Goal: Information Seeking & Learning: Learn about a topic

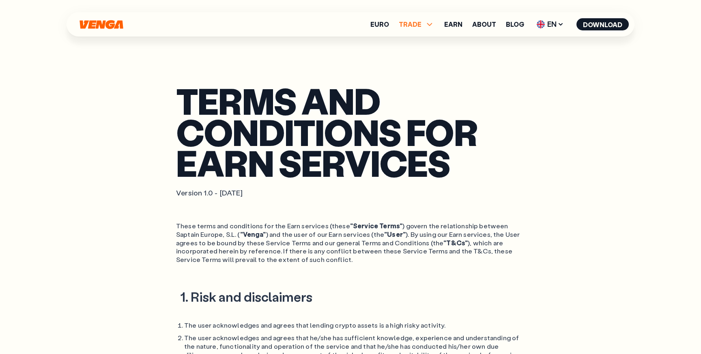
click at [432, 25] on icon at bounding box center [429, 24] width 5 height 3
click at [432, 25] on icon at bounding box center [430, 24] width 10 height 10
click at [432, 25] on icon at bounding box center [429, 24] width 5 height 3
click at [432, 25] on icon at bounding box center [430, 24] width 10 height 10
click at [432, 25] on icon at bounding box center [429, 24] width 5 height 3
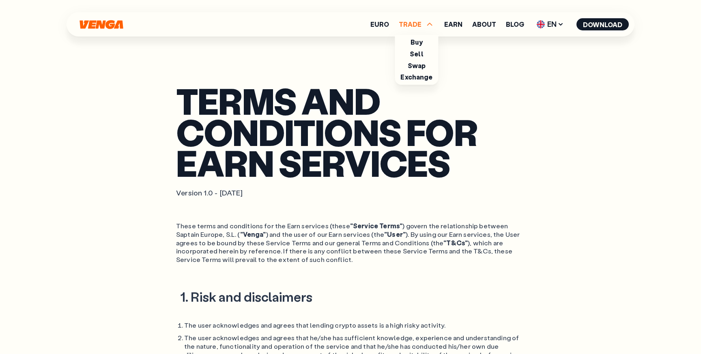
click at [432, 25] on icon at bounding box center [430, 24] width 10 height 10
click at [560, 24] on icon at bounding box center [560, 25] width 3 height 2
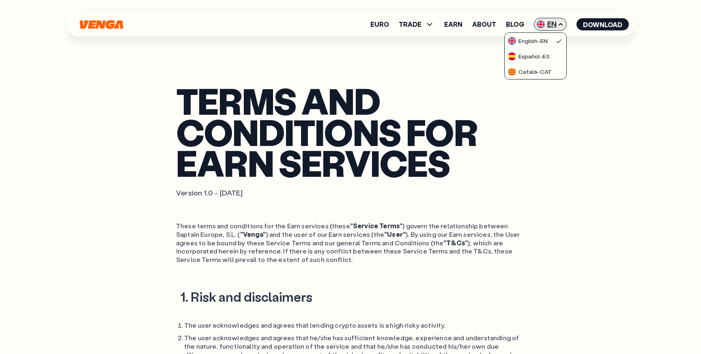
click at [563, 23] on icon at bounding box center [561, 24] width 6 height 6
click at [562, 24] on icon at bounding box center [561, 24] width 6 height 6
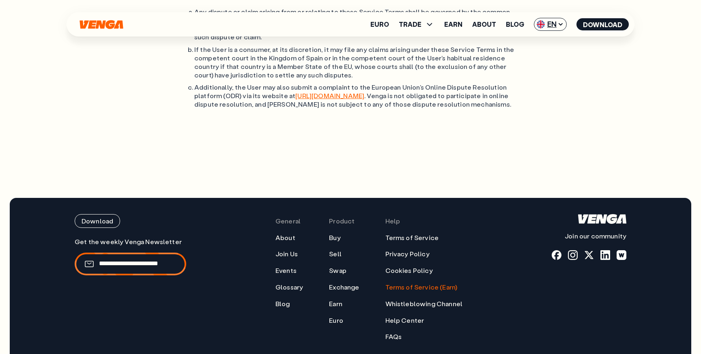
scroll to position [2990, 0]
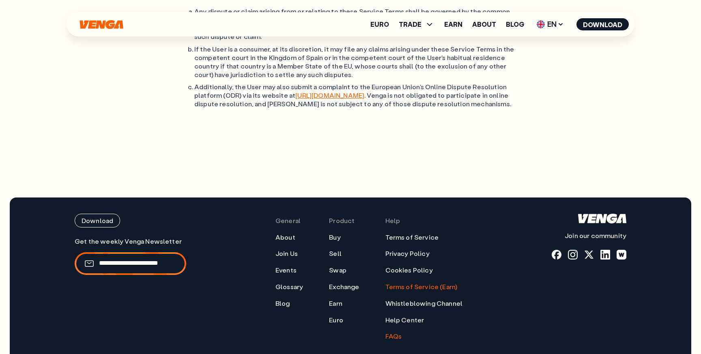
click at [395, 332] on link "FAQs" at bounding box center [393, 336] width 17 height 9
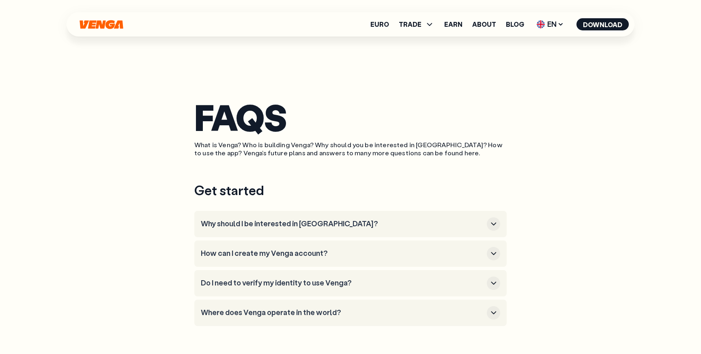
click at [497, 224] on icon "button" at bounding box center [494, 224] width 10 height 10
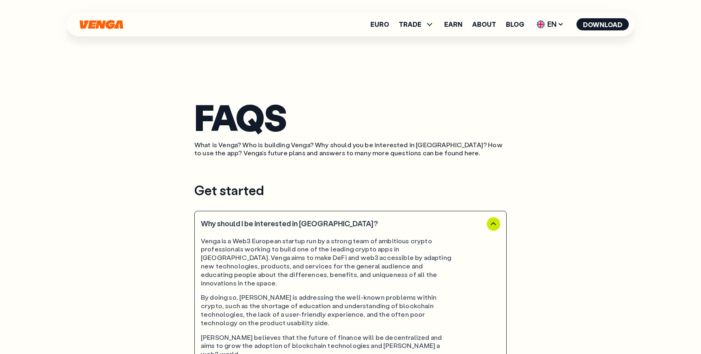
click at [497, 224] on icon "button" at bounding box center [494, 224] width 10 height 10
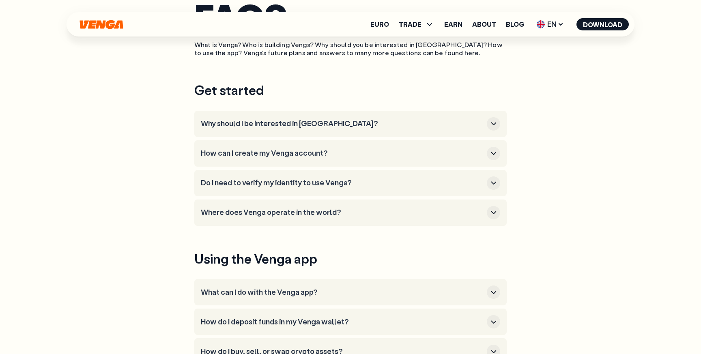
click at [493, 122] on icon "button" at bounding box center [494, 124] width 10 height 10
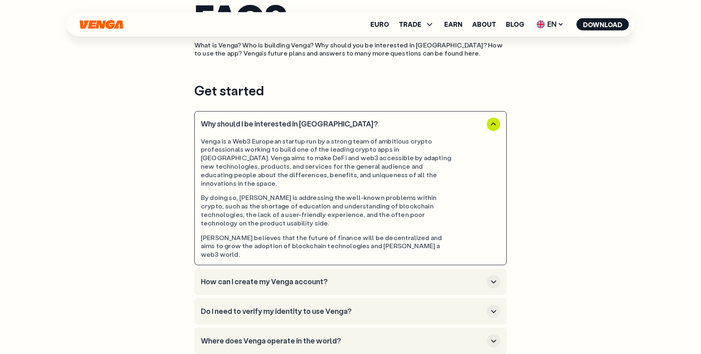
click at [493, 125] on icon "button" at bounding box center [494, 124] width 10 height 10
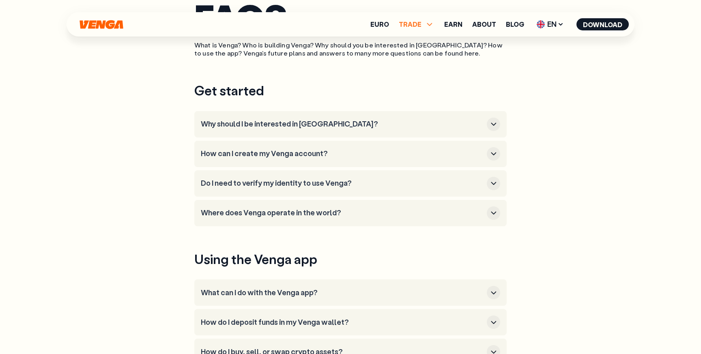
click at [430, 24] on icon at bounding box center [429, 24] width 5 height 3
click at [431, 24] on icon at bounding box center [429, 24] width 5 height 3
click at [492, 123] on icon "button" at bounding box center [494, 124] width 10 height 10
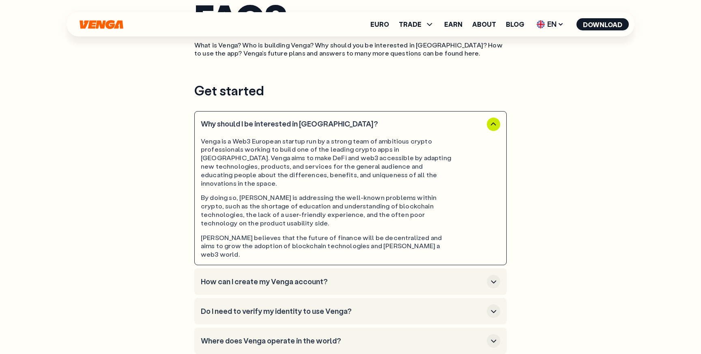
click at [492, 123] on icon "button" at bounding box center [494, 124] width 10 height 10
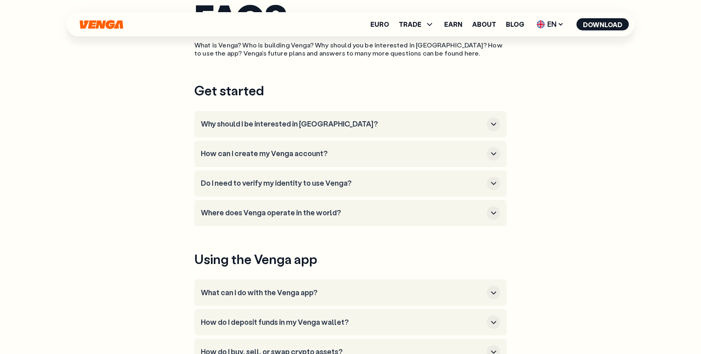
click at [492, 127] on icon "button" at bounding box center [494, 124] width 10 height 10
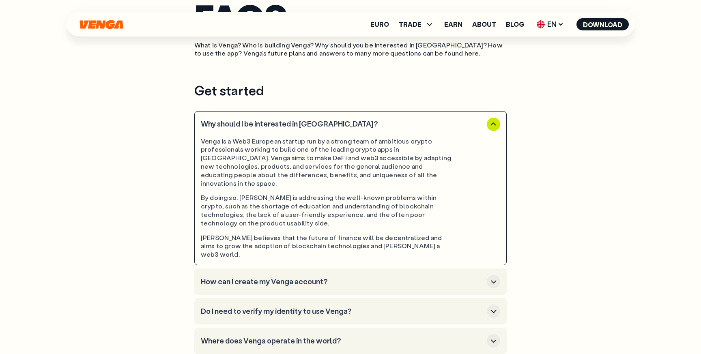
click at [492, 127] on icon "button" at bounding box center [494, 124] width 10 height 10
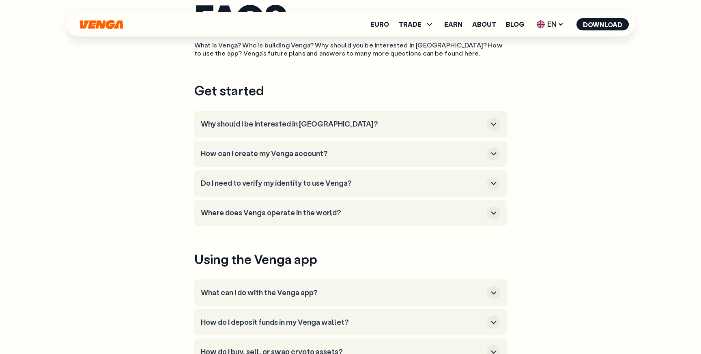
click at [492, 127] on icon "button" at bounding box center [494, 124] width 10 height 10
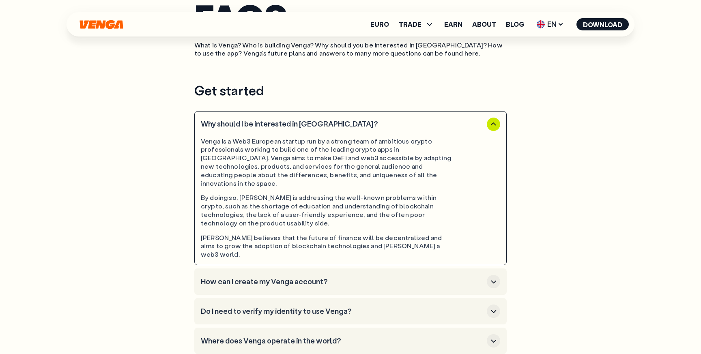
click at [492, 127] on icon "button" at bounding box center [494, 124] width 10 height 10
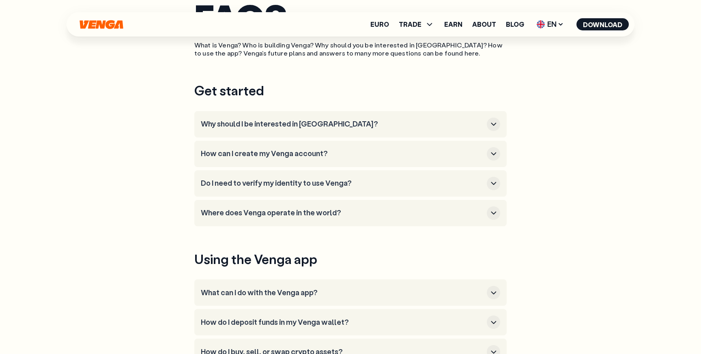
click at [495, 122] on icon "button" at bounding box center [494, 124] width 10 height 10
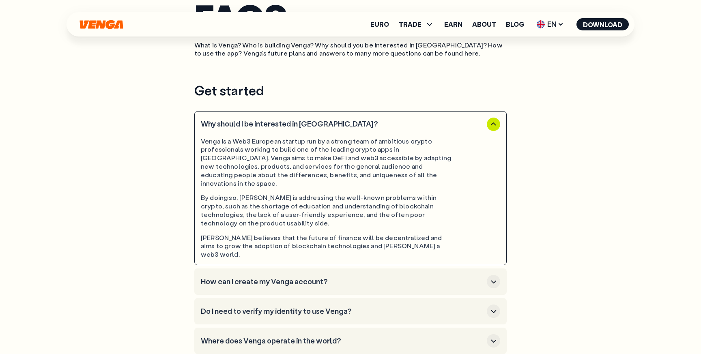
click at [495, 122] on icon "button" at bounding box center [494, 124] width 10 height 10
